Goal: Information Seeking & Learning: Learn about a topic

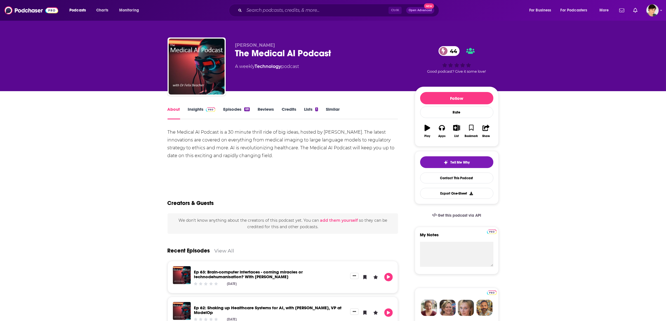
click at [276, 53] on div "The Medical AI Podcast 44" at bounding box center [320, 53] width 171 height 11
copy div "The Medical AI Podcast 44"
click at [286, 53] on div "The Medical AI Podcast 44" at bounding box center [320, 53] width 171 height 11
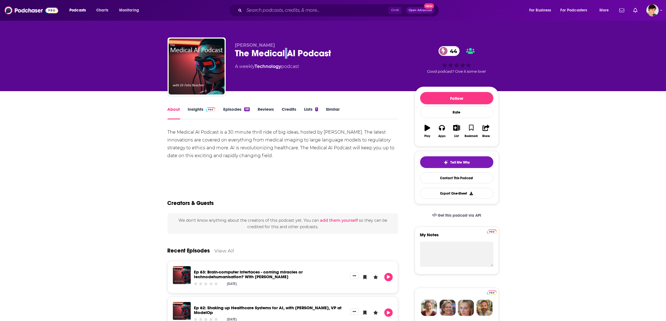
click at [286, 53] on div "The Medical AI Podcast 44" at bounding box center [320, 53] width 171 height 11
drag, startPoint x: 285, startPoint y: 158, endPoint x: 165, endPoint y: 133, distance: 123.3
copy div "The Medical AI Podcast is a 30 minute thrill ride of big ideas, hosted by Dr. F…"
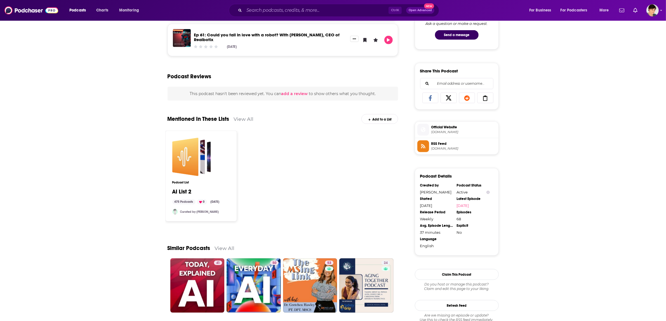
scroll to position [241, 0]
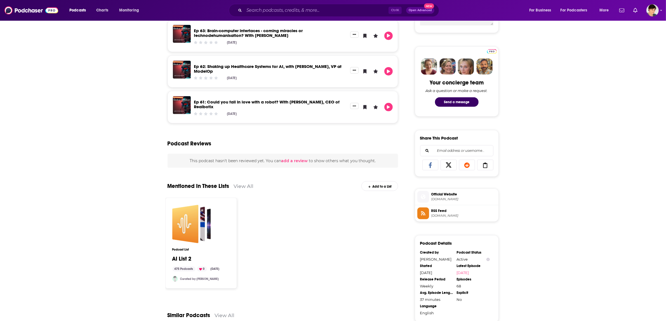
click at [453, 197] on span "Official Website" at bounding box center [464, 194] width 65 height 5
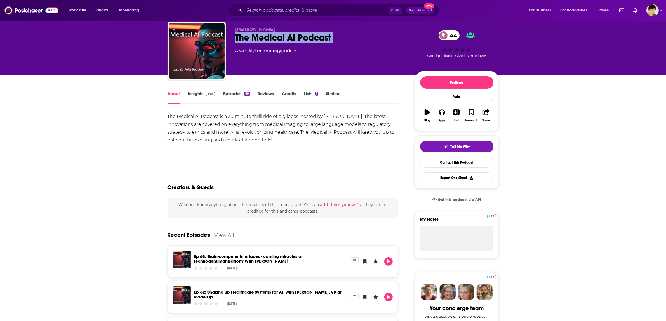
scroll to position [0, 0]
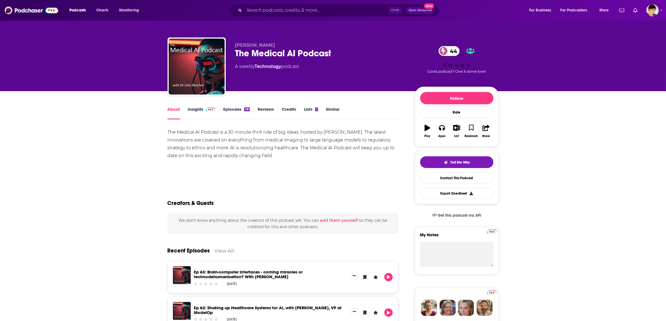
click at [259, 42] on div "Dr. Felix Beacher The Medical AI Podcast 44 A weekly Technology podcast 44 Good…" at bounding box center [333, 67] width 331 height 60
copy p "Dr. Felix Beacher"
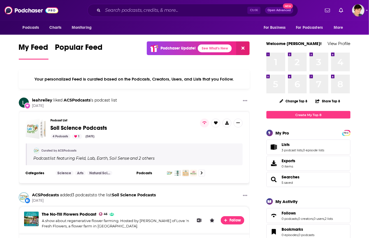
click at [118, 10] on input "Search podcasts, credits, & more..." at bounding box center [175, 10] width 144 height 9
paste input "Law in the Family"
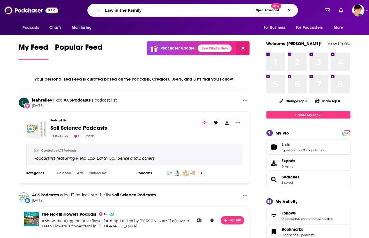
type input "Law in the Family"
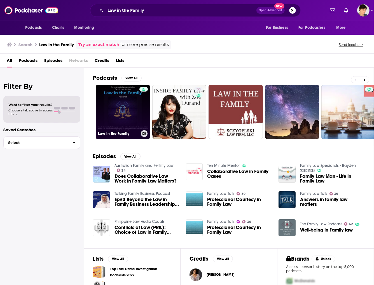
click at [111, 108] on link "Law in the Family" at bounding box center [123, 112] width 54 height 54
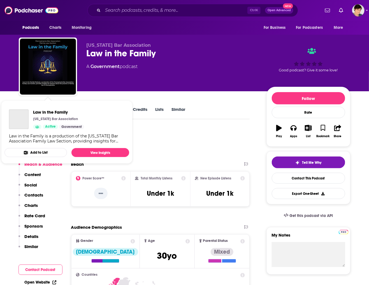
drag, startPoint x: 208, startPoint y: 102, endPoint x: 205, endPoint y: 104, distance: 4.1
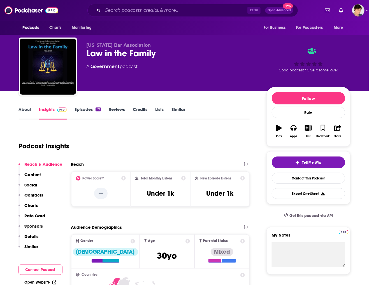
click at [22, 112] on link "About" at bounding box center [25, 113] width 13 height 13
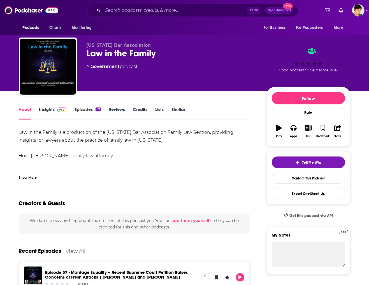
click at [141, 13] on input "Search podcasts, credits, & more..." at bounding box center [175, 10] width 144 height 9
paste input "Ex-it Strategy"
type input "Ex-it Strategy"
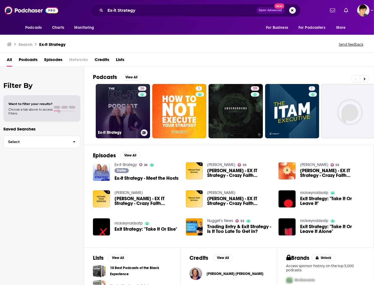
click at [116, 102] on link "26 Ex-it Strategy" at bounding box center [123, 111] width 54 height 54
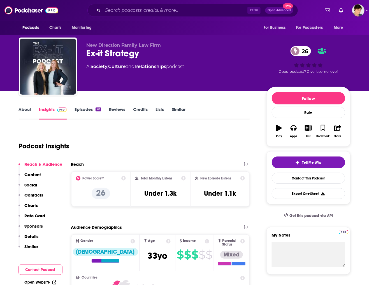
click at [25, 110] on link "About" at bounding box center [25, 113] width 13 height 13
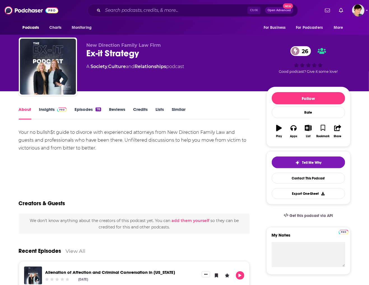
click at [112, 46] on span "New Direction Family Law Firm" at bounding box center [123, 45] width 74 height 5
click at [111, 56] on div "Ex-it Strategy 26" at bounding box center [171, 53] width 171 height 11
copy div "Ex-it Strategy 26"
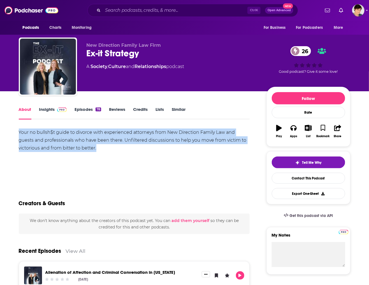
drag, startPoint x: 92, startPoint y: 145, endPoint x: 20, endPoint y: 130, distance: 73.7
click at [19, 132] on div "Your no bullsh$t guide to divorce with experienced attorneys from New Direction…" at bounding box center [134, 140] width 231 height 24
copy div "Your no bullsh$t guide to divorce with experienced attorneys from New Direction…"
click at [99, 142] on div "Your no bullsh$t guide to divorce with experienced attorneys from New Direction…" at bounding box center [134, 140] width 231 height 24
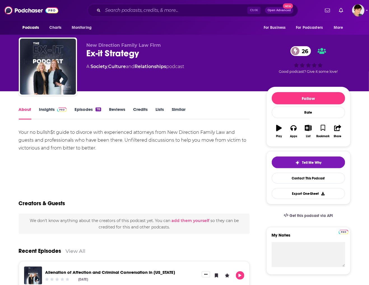
click at [83, 110] on link "Episodes 78" at bounding box center [87, 113] width 26 height 13
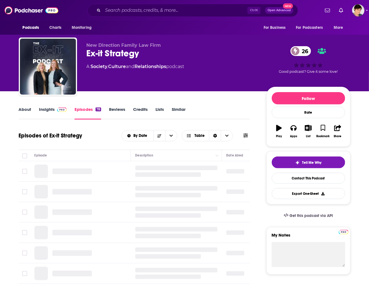
click at [46, 110] on link "Insights" at bounding box center [53, 113] width 28 height 13
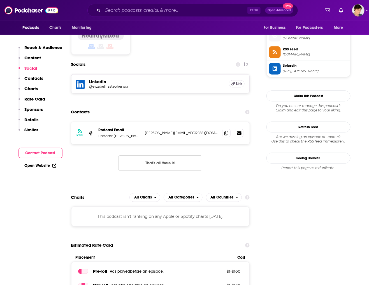
scroll to position [455, 0]
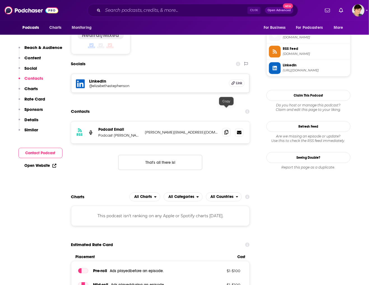
click at [226, 130] on icon at bounding box center [226, 132] width 4 height 4
click at [156, 11] on input "Search podcasts, credits, & more..." at bounding box center [175, 10] width 144 height 9
paste input "Legacy Lawyers"
type input "Legacy Lawyers"
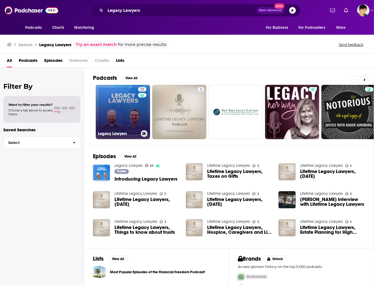
click at [123, 111] on link "23 Legacy Lawyers" at bounding box center [123, 112] width 54 height 54
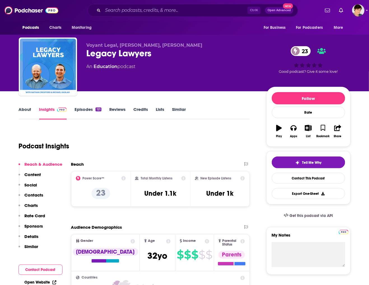
click at [24, 109] on link "About" at bounding box center [25, 113] width 13 height 13
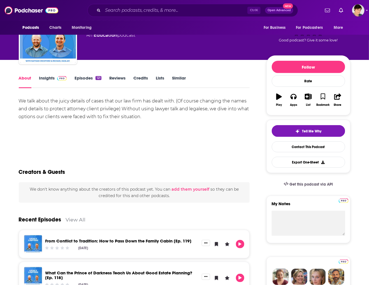
scroll to position [140, 0]
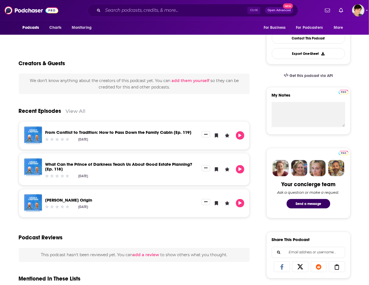
click at [8, 228] on div "About Insights Episodes 121 Reviews Credits Lists Similar We talk about the jui…" at bounding box center [184, 238] width 358 height 574
click at [157, 12] on input "Search podcasts, credits, & more..." at bounding box center [175, 10] width 144 height 9
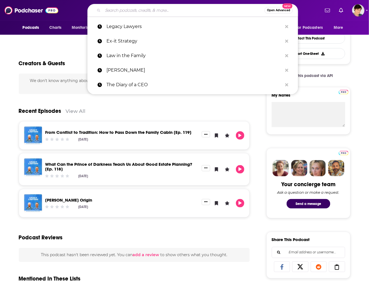
paste input "The Sterling Family Law Show"
type input "The Sterling Family Law Show"
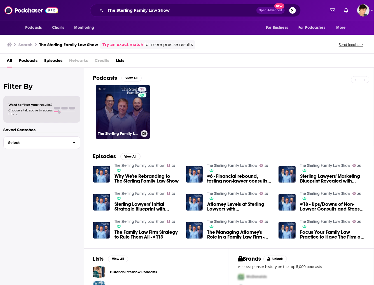
click at [127, 109] on link "25 The Sterling Family Law Show" at bounding box center [123, 112] width 54 height 54
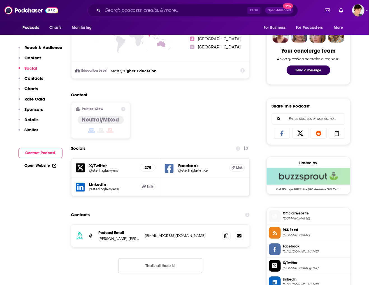
scroll to position [385, 0]
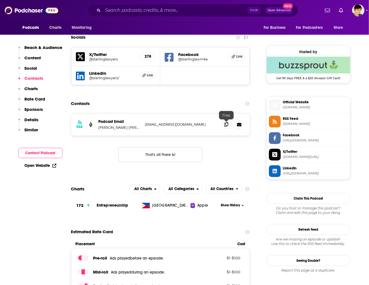
click at [229, 127] on span at bounding box center [226, 124] width 8 height 8
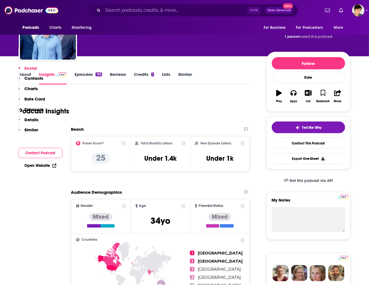
scroll to position [0, 0]
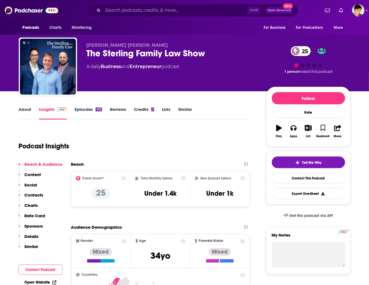
click at [123, 48] on span "[PERSON_NAME] [PERSON_NAME]" at bounding box center [126, 45] width 81 height 5
copy p "[PERSON_NAME] [PERSON_NAME]"
click at [156, 156] on div "Podcast Insights" at bounding box center [132, 142] width 226 height 29
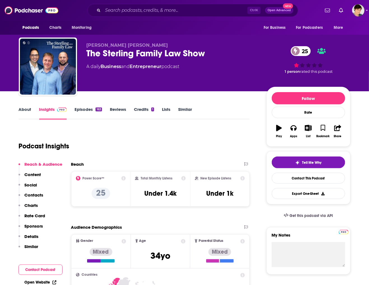
click at [24, 109] on link "About" at bounding box center [25, 113] width 13 height 13
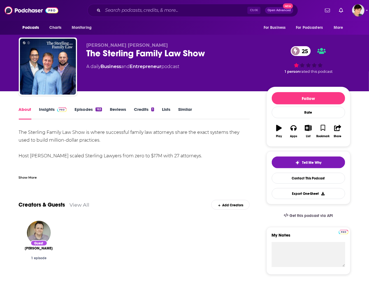
click at [143, 57] on div "The Sterling Family Law Show 25" at bounding box center [171, 53] width 171 height 11
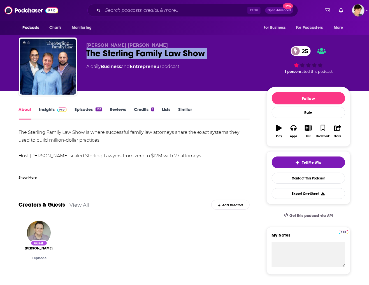
click at [143, 57] on div "The Sterling Family Law Show 25" at bounding box center [171, 53] width 171 height 11
copy div "The Sterling Family Law Show 25"
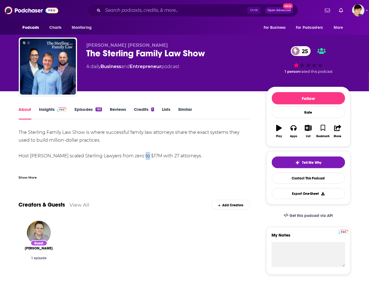
click at [139, 154] on div "The Sterling Family Law Show is where successful family law attorneys share the…" at bounding box center [134, 175] width 231 height 94
click at [25, 175] on div "Show More" at bounding box center [28, 176] width 18 height 5
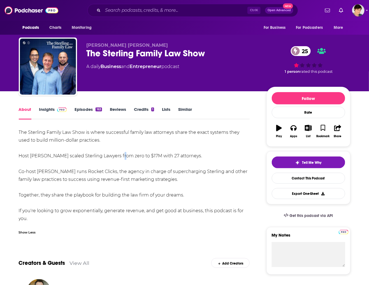
click at [117, 153] on div "The Sterling Family Law Show is where successful family law attorneys share the…" at bounding box center [134, 175] width 231 height 94
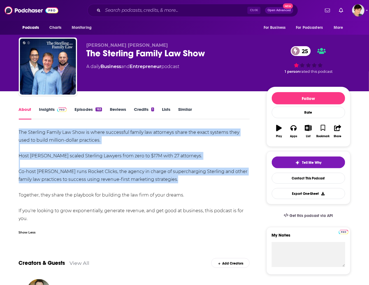
drag, startPoint x: 12, startPoint y: 131, endPoint x: 174, endPoint y: 178, distance: 168.7
copy div "The Sterling Family Law Show is where successful family law attorneys share the…"
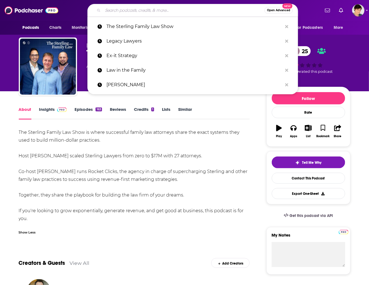
click at [111, 9] on input "Search podcasts, credits, & more..." at bounding box center [183, 10] width 161 height 9
paste input "Family Law Talk"
type input "Family Law Talk"
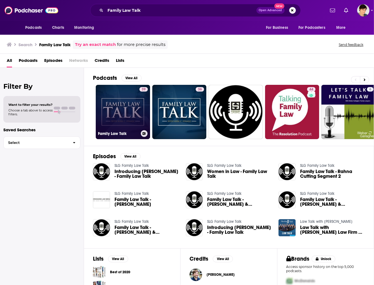
click at [110, 114] on link "39 Family Law Talk" at bounding box center [123, 112] width 54 height 54
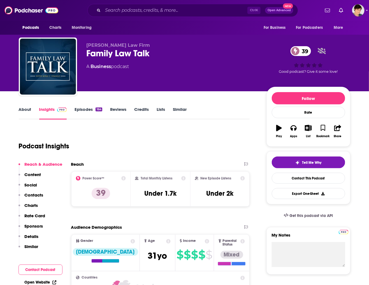
click at [28, 108] on link "About" at bounding box center [25, 113] width 13 height 13
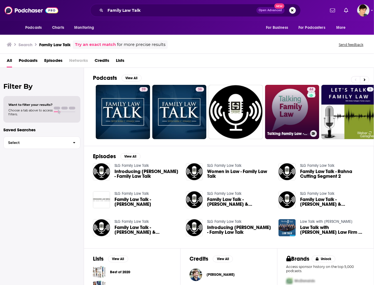
click at [278, 114] on link "44 Talking Family Law - The Resolution Podcast" at bounding box center [292, 112] width 54 height 54
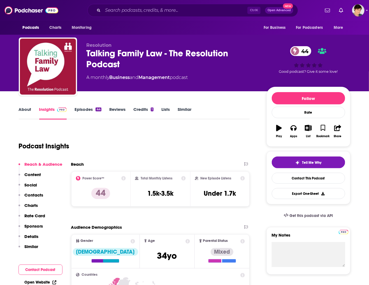
click at [101, 54] on div "Talking Family Law - The Resolution Podcast 44" at bounding box center [171, 59] width 171 height 22
click at [121, 53] on div "Talking Family Law - The Resolution Podcast 44" at bounding box center [171, 59] width 171 height 22
drag, startPoint x: 163, startPoint y: 55, endPoint x: 86, endPoint y: 57, distance: 77.0
click at [86, 57] on div "Talking Family Law - The Resolution Podcast 44" at bounding box center [171, 59] width 171 height 22
copy h2 "Talking Family Law"
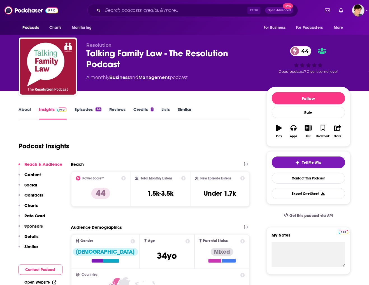
click at [113, 61] on div "Talking Family Law - The Resolution Podcast 44" at bounding box center [171, 59] width 171 height 22
click at [133, 137] on div "Podcast Insights" at bounding box center [132, 142] width 226 height 29
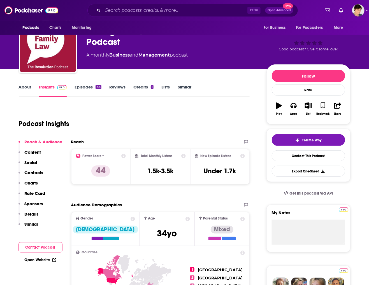
scroll to position [35, 0]
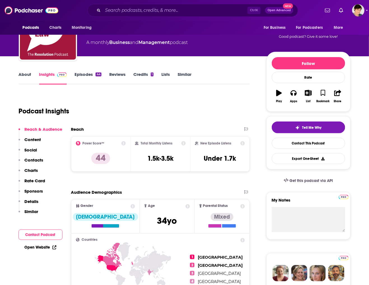
click at [27, 76] on link "About" at bounding box center [25, 78] width 13 height 13
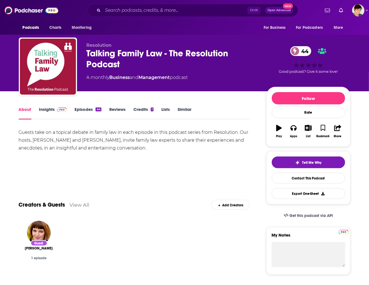
click at [114, 9] on input "Search podcasts, credits, & more..." at bounding box center [175, 10] width 144 height 9
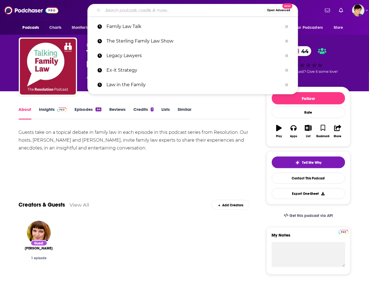
paste input "Mediate This!"
type input "Mediate This!"
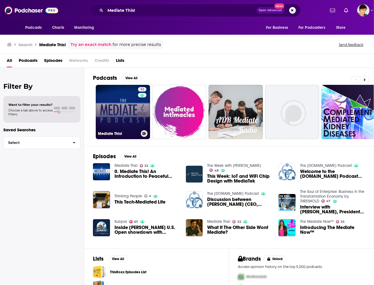
click at [121, 104] on link "32 Mediate This!" at bounding box center [123, 112] width 54 height 54
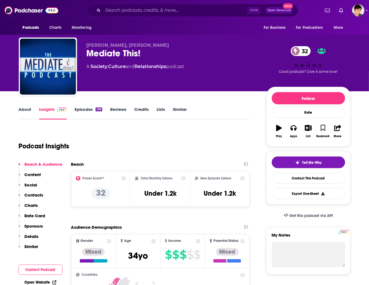
click at [23, 109] on link "About" at bounding box center [25, 113] width 13 height 13
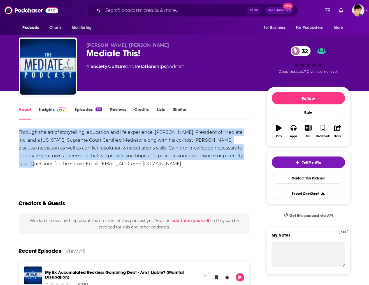
drag, startPoint x: 19, startPoint y: 130, endPoint x: 247, endPoint y: 154, distance: 229.3
click at [247, 154] on div "Through the art of storytelling, education and life experience, [PERSON_NAME], …" at bounding box center [134, 147] width 231 height 39
copy div "Through the art of storytelling, education and life experience, [PERSON_NAME], …"
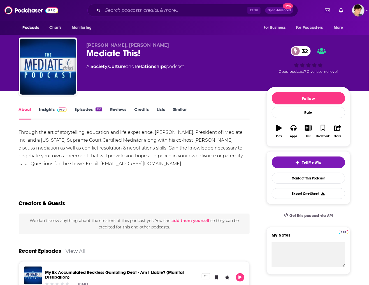
click at [116, 54] on div "Mediate This! 32" at bounding box center [171, 53] width 171 height 11
copy div "Mediate This! 32"
click at [85, 44] on div "[PERSON_NAME], [PERSON_NAME] Mediate This! 32 A Society , Culture and Relations…" at bounding box center [184, 67] width 331 height 60
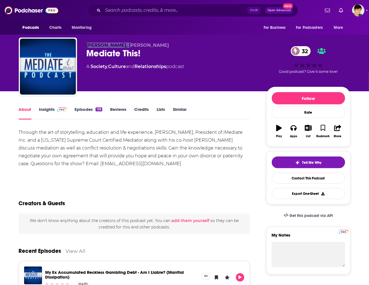
drag, startPoint x: 85, startPoint y: 44, endPoint x: 131, endPoint y: 46, distance: 45.4
click at [131, 46] on div "[PERSON_NAME], [PERSON_NAME] Mediate This! 32 A Society , Culture and Relations…" at bounding box center [184, 67] width 331 height 60
copy span "[PERSON_NAME]"
click at [42, 111] on link "Insights" at bounding box center [53, 113] width 28 height 13
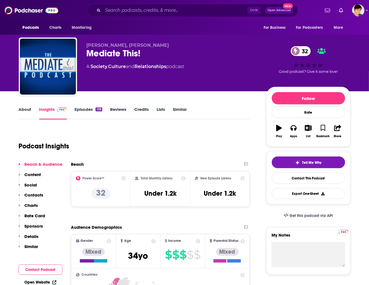
click at [175, 161] on div "Reach" at bounding box center [154, 163] width 167 height 5
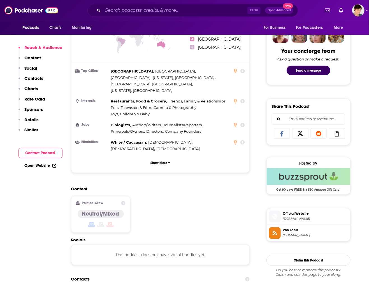
scroll to position [385, 0]
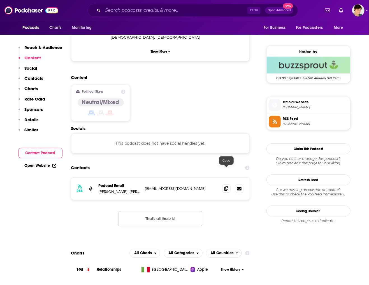
click at [226, 186] on icon at bounding box center [226, 188] width 4 height 4
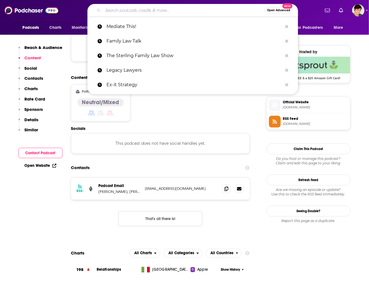
click at [167, 9] on input "Search podcasts, credits, & more..." at bounding box center [183, 10] width 161 height 9
paste input "The Glamorous Grind"
type input "The Glamorous Grind"
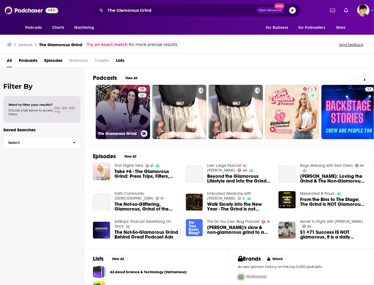
click at [123, 107] on link "39 The Glamorous Grind" at bounding box center [123, 112] width 54 height 54
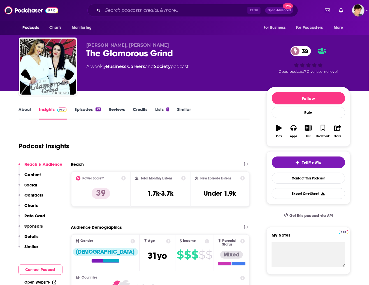
click at [26, 107] on link "About" at bounding box center [25, 113] width 13 height 13
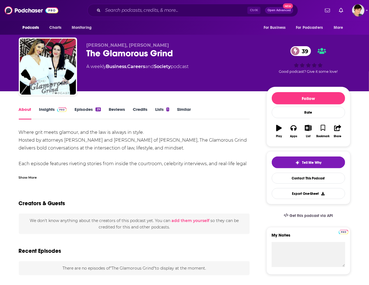
click at [30, 179] on div "Show More" at bounding box center [28, 176] width 18 height 5
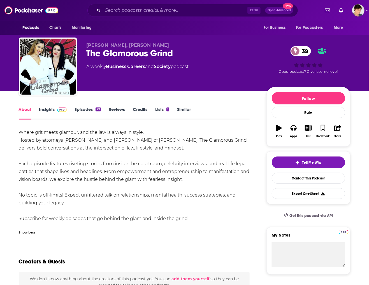
click at [111, 56] on div "The Glamorous Grind 39" at bounding box center [171, 53] width 171 height 11
copy div "The Glamorous Grind 39"
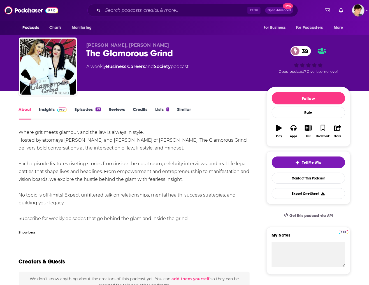
drag, startPoint x: 204, startPoint y: 146, endPoint x: 20, endPoint y: 132, distance: 185.2
click at [20, 132] on div "Where grit meets glamour, and the law is always in style. Hosted by attorneys […" at bounding box center [134, 175] width 231 height 94
drag, startPoint x: 85, startPoint y: 46, endPoint x: 173, endPoint y: 46, distance: 89.0
click at [173, 46] on div "[PERSON_NAME], [PERSON_NAME] The Glamorous Grind 39 A weekly Business , Careers…" at bounding box center [184, 67] width 331 height 60
click at [89, 130] on div "Where grit meets glamour, and the law is always in style. Hosted by attorneys […" at bounding box center [134, 175] width 231 height 94
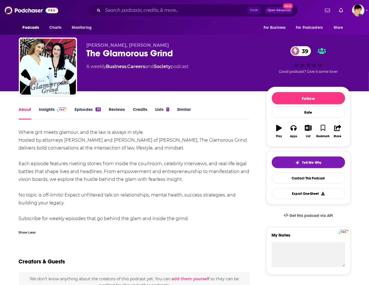
click at [47, 111] on link "Insights" at bounding box center [53, 113] width 28 height 13
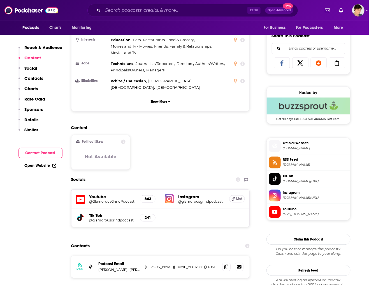
scroll to position [350, 0]
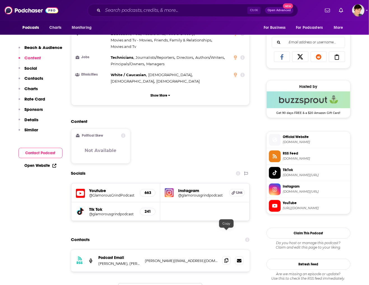
click at [226, 258] on icon at bounding box center [226, 260] width 4 height 4
